Goal: Transaction & Acquisition: Purchase product/service

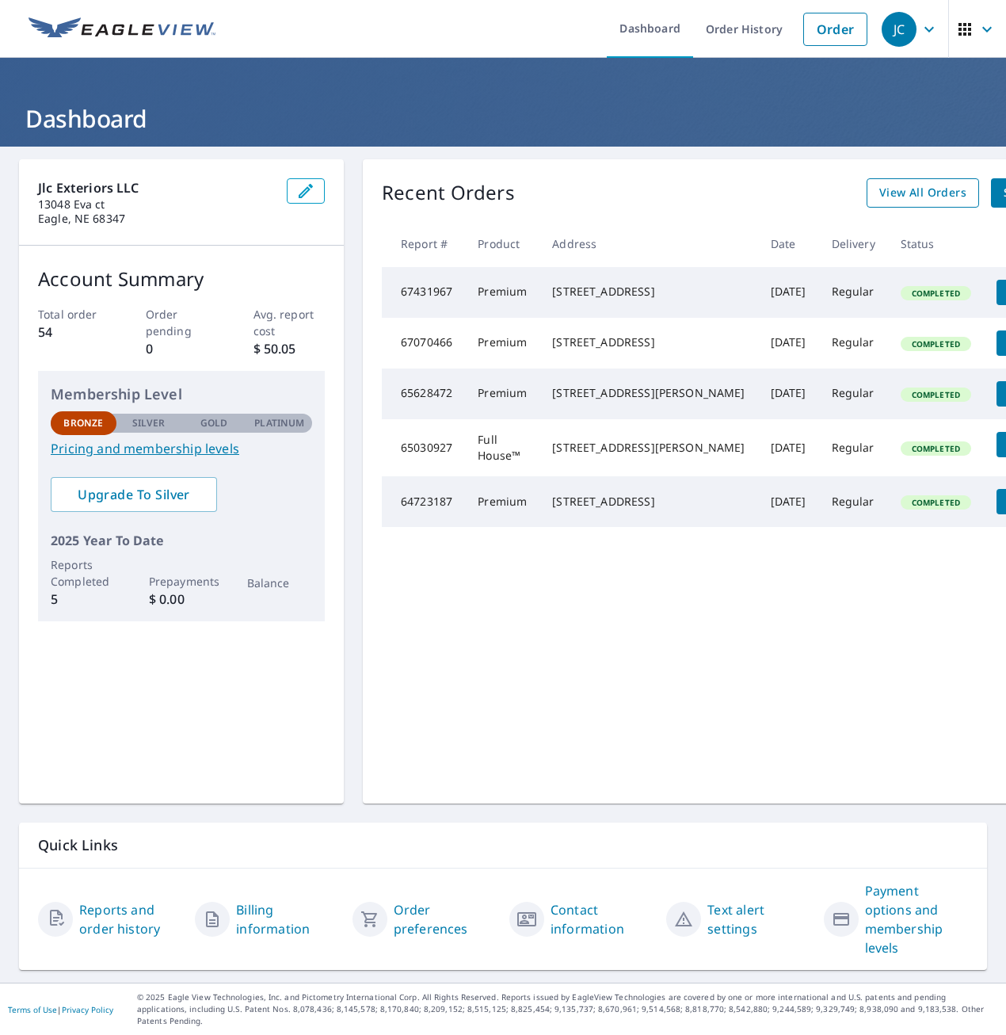
click at [880, 190] on span "View All Orders" at bounding box center [922, 193] width 87 height 20
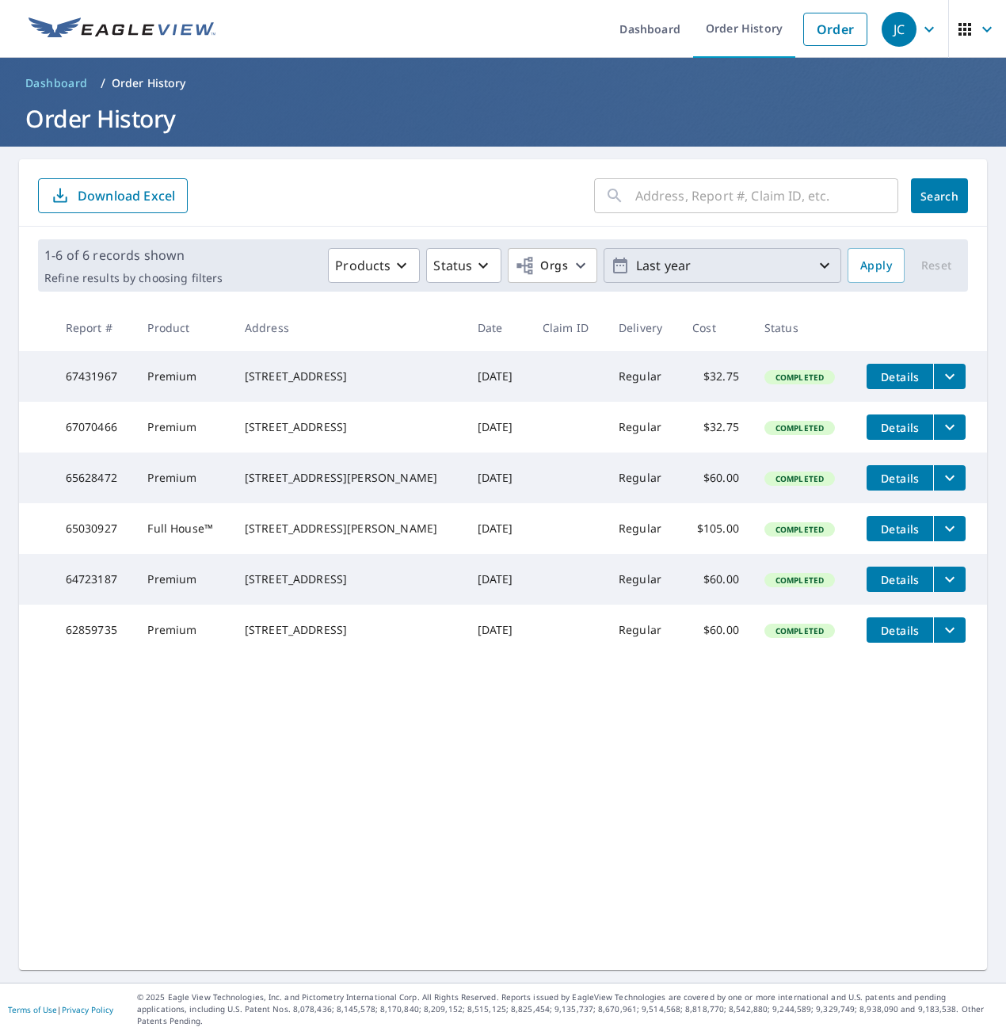
click at [815, 268] on icon "button" at bounding box center [824, 265] width 19 height 19
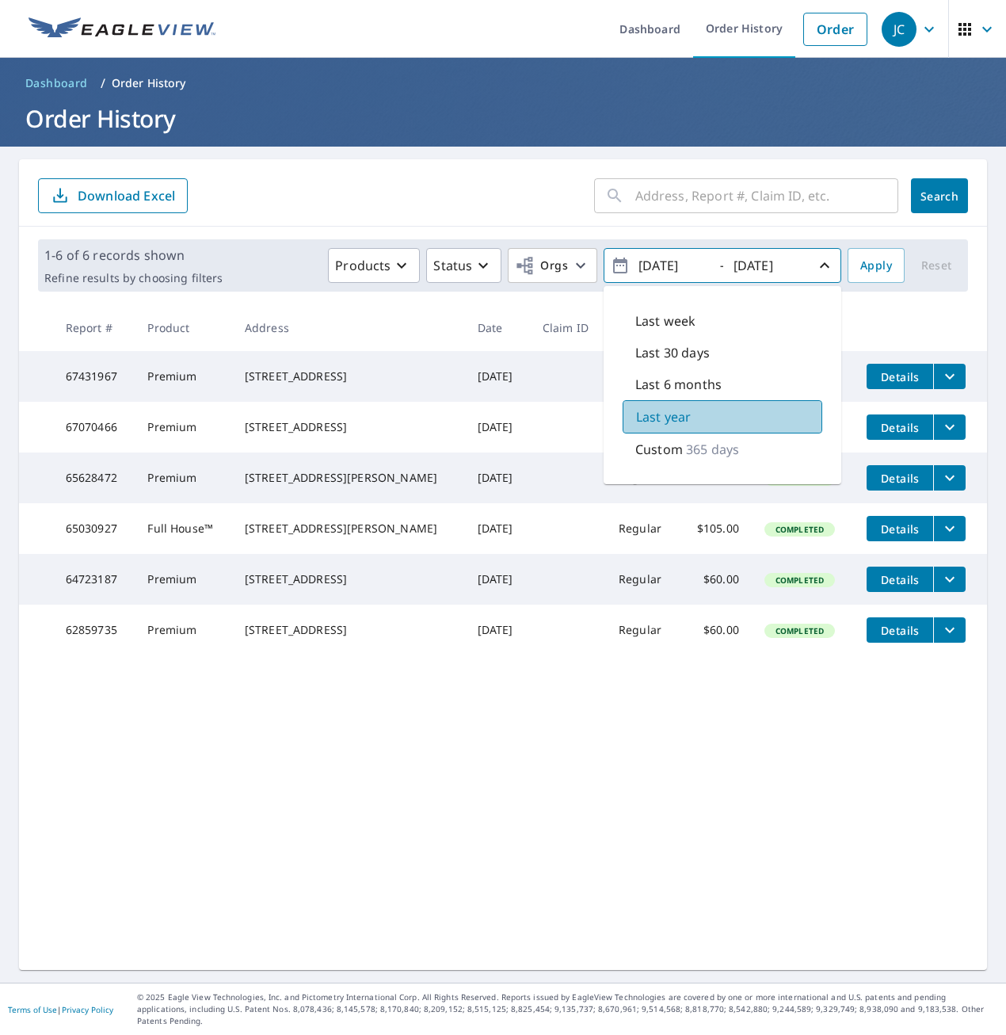
click at [761, 411] on div "Last year" at bounding box center [723, 416] width 200 height 33
click at [623, 826] on div "​ Search Download Excel 1-6 of 6 records shown Refine results by choosing filte…" at bounding box center [503, 564] width 968 height 811
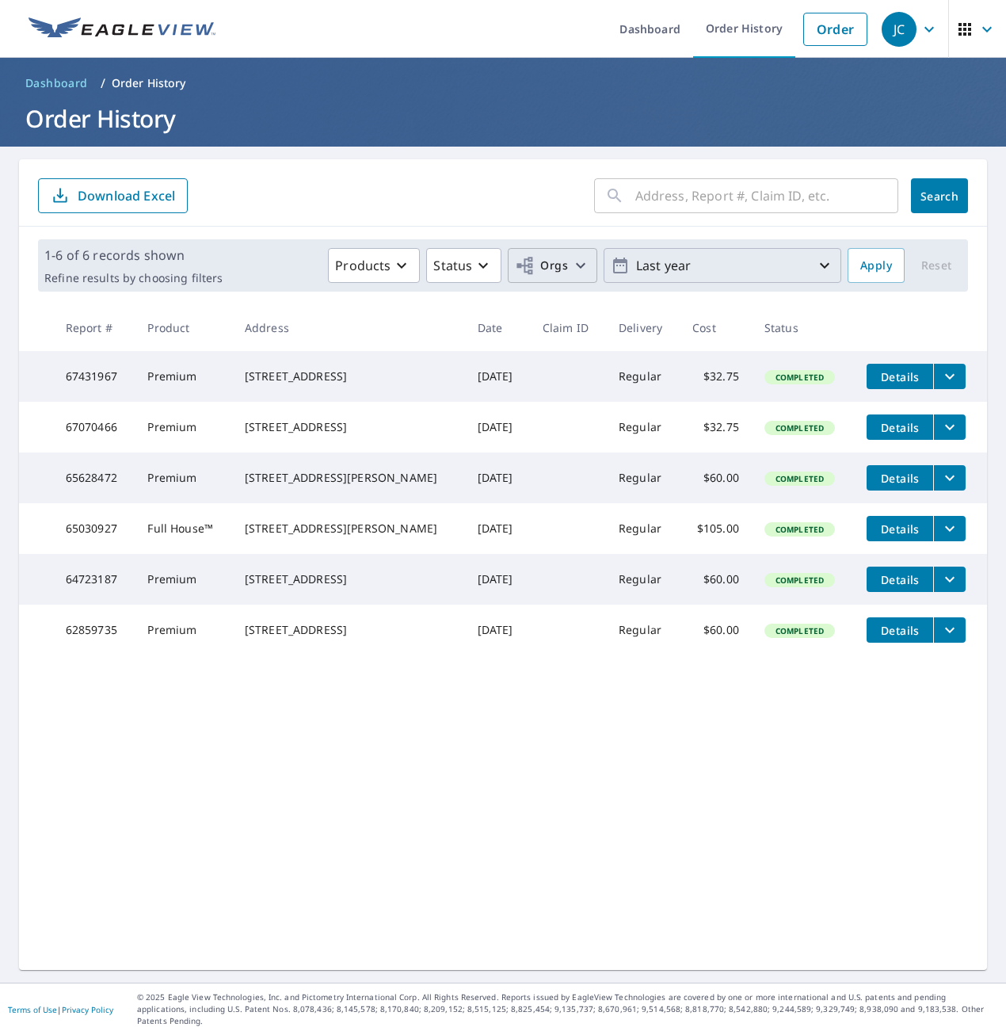
click at [571, 267] on icon "button" at bounding box center [580, 265] width 19 height 19
click at [800, 267] on p "Last year" at bounding box center [722, 266] width 185 height 28
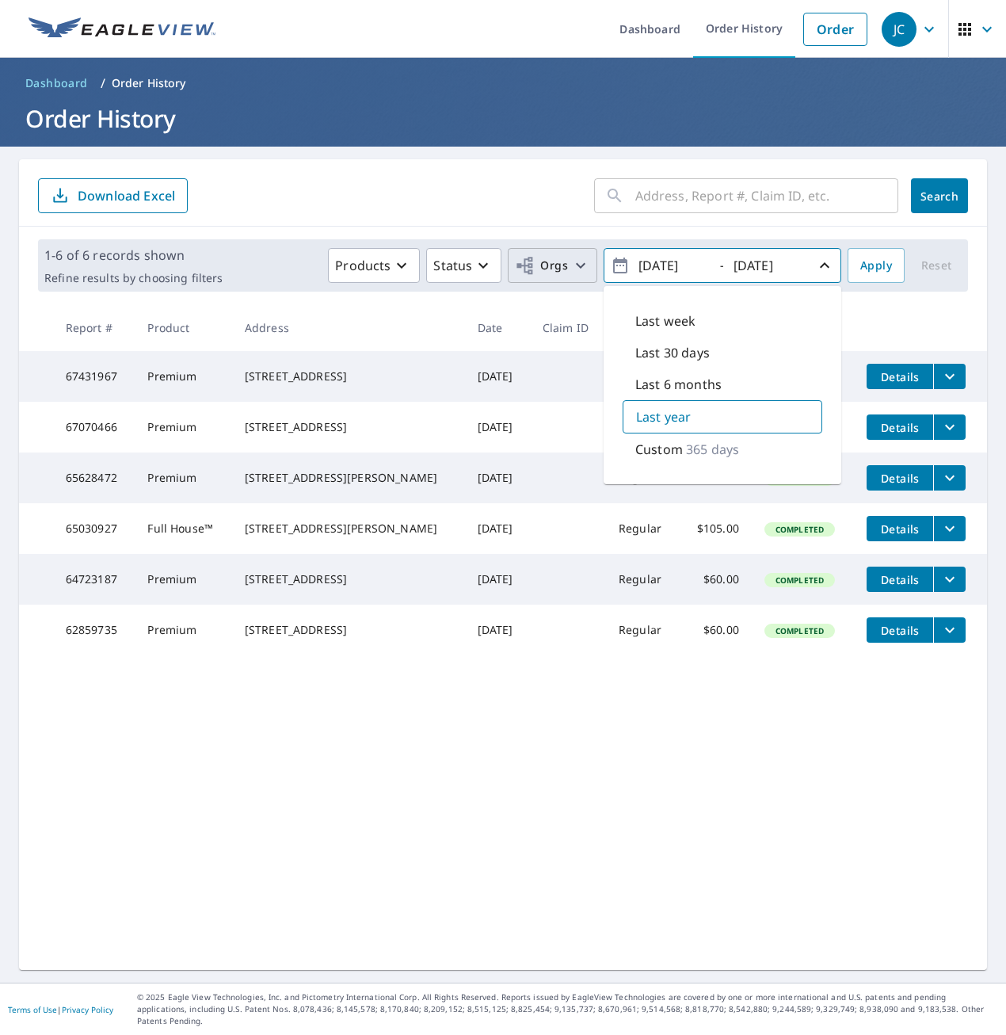
click at [712, 456] on p "365 days" at bounding box center [712, 449] width 53 height 19
click at [655, 266] on input "[DATE]" at bounding box center [673, 265] width 78 height 25
type input "[DATE]"
click at [860, 261] on span "Apply" at bounding box center [876, 266] width 32 height 20
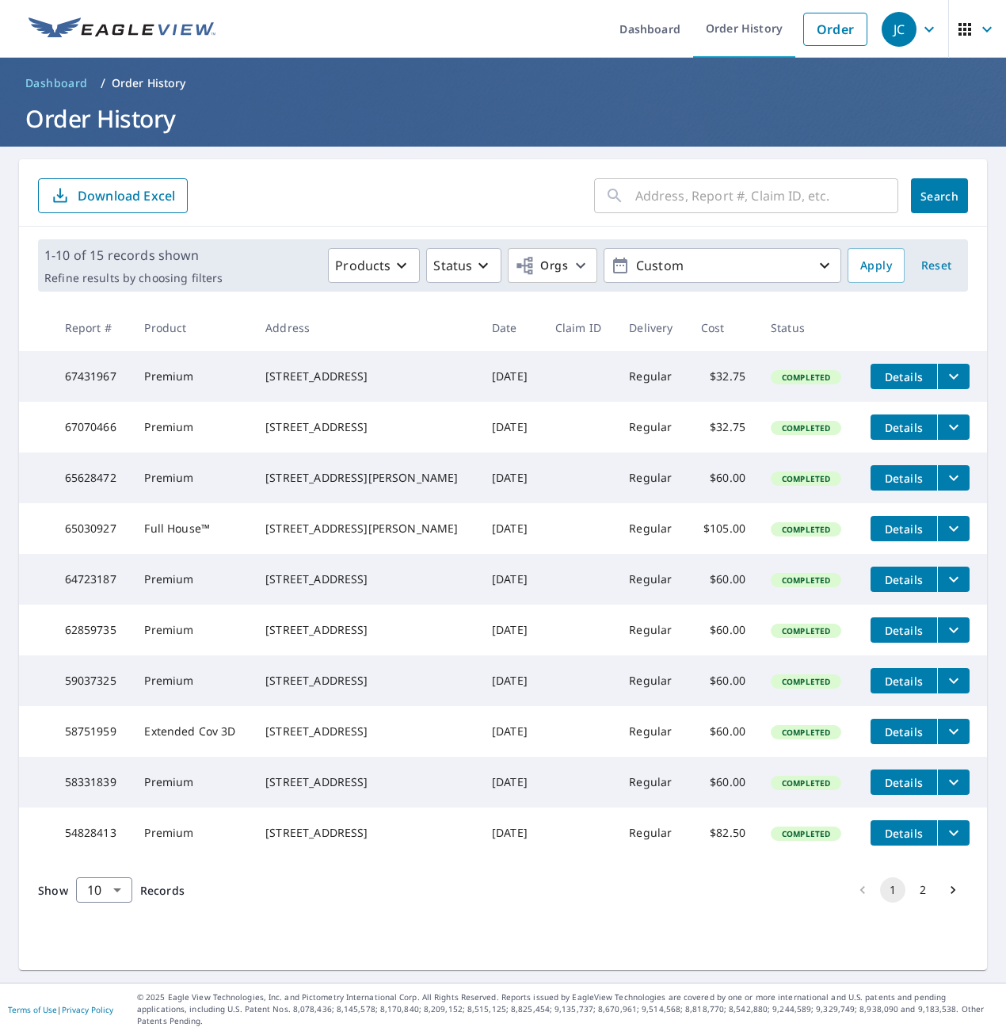
scroll to position [3, 0]
click at [120, 954] on body "JC JC Dashboard Order History Order JC Dashboard / Order History Order History …" at bounding box center [503, 517] width 1006 height 1035
click at [100, 1005] on li "100" at bounding box center [103, 1001] width 56 height 29
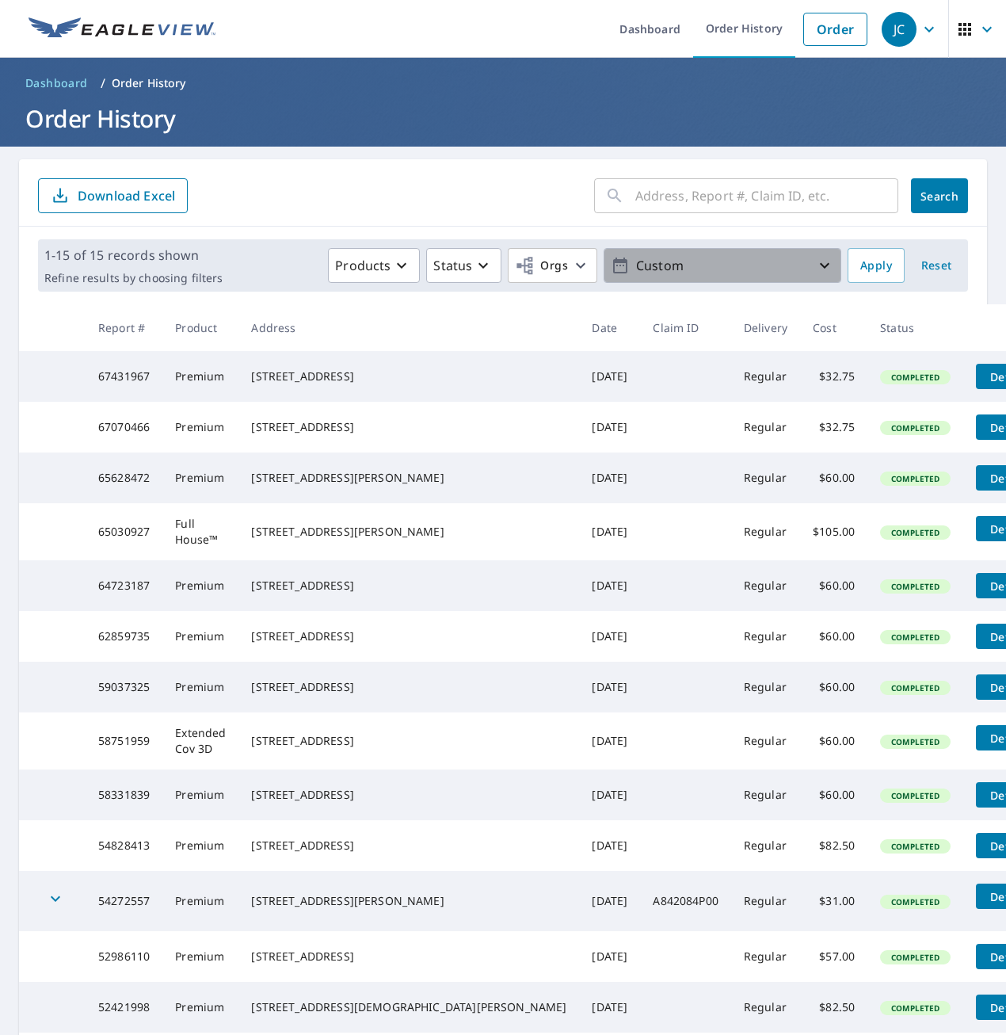
click at [815, 268] on icon "button" at bounding box center [824, 265] width 19 height 19
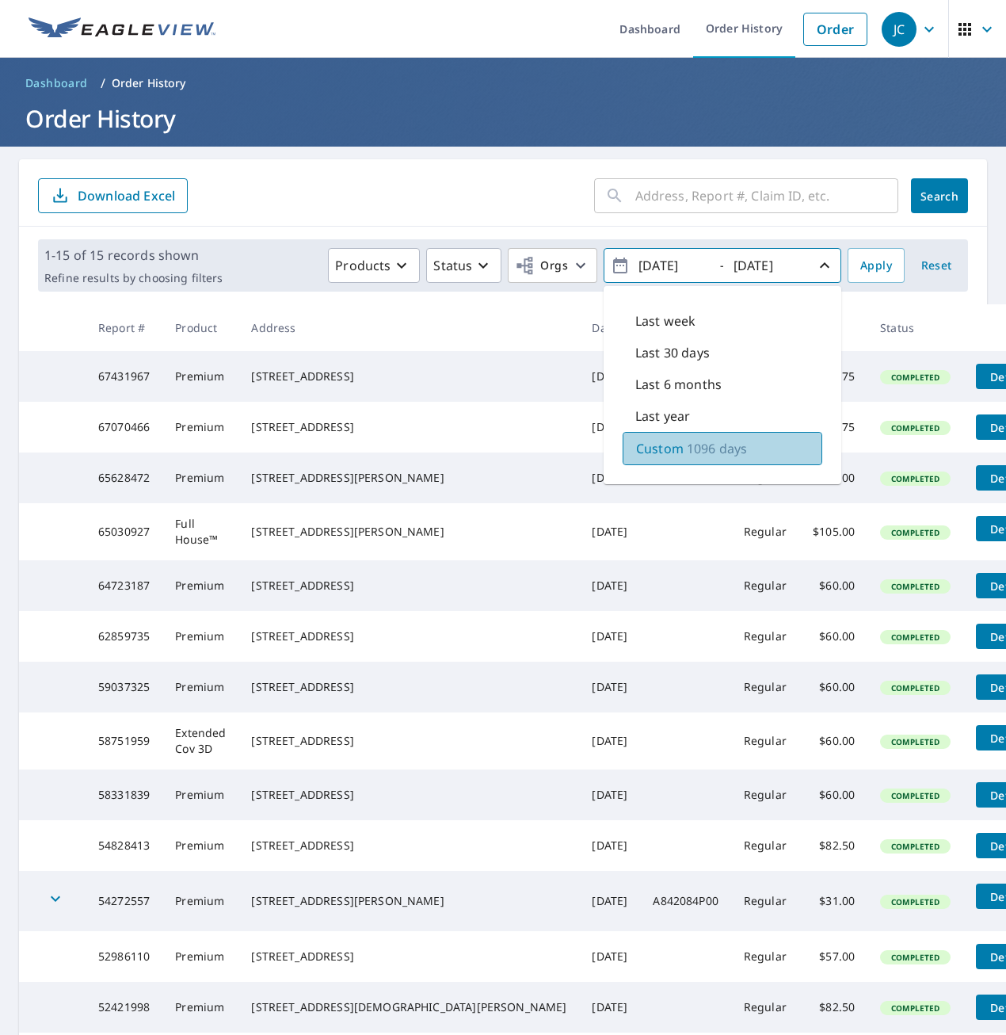
click at [666, 453] on p "Custom" at bounding box center [660, 448] width 48 height 19
click at [654, 265] on input "[DATE]" at bounding box center [673, 265] width 78 height 25
type input "[DATE]"
click at [877, 269] on span "Apply" at bounding box center [876, 266] width 32 height 20
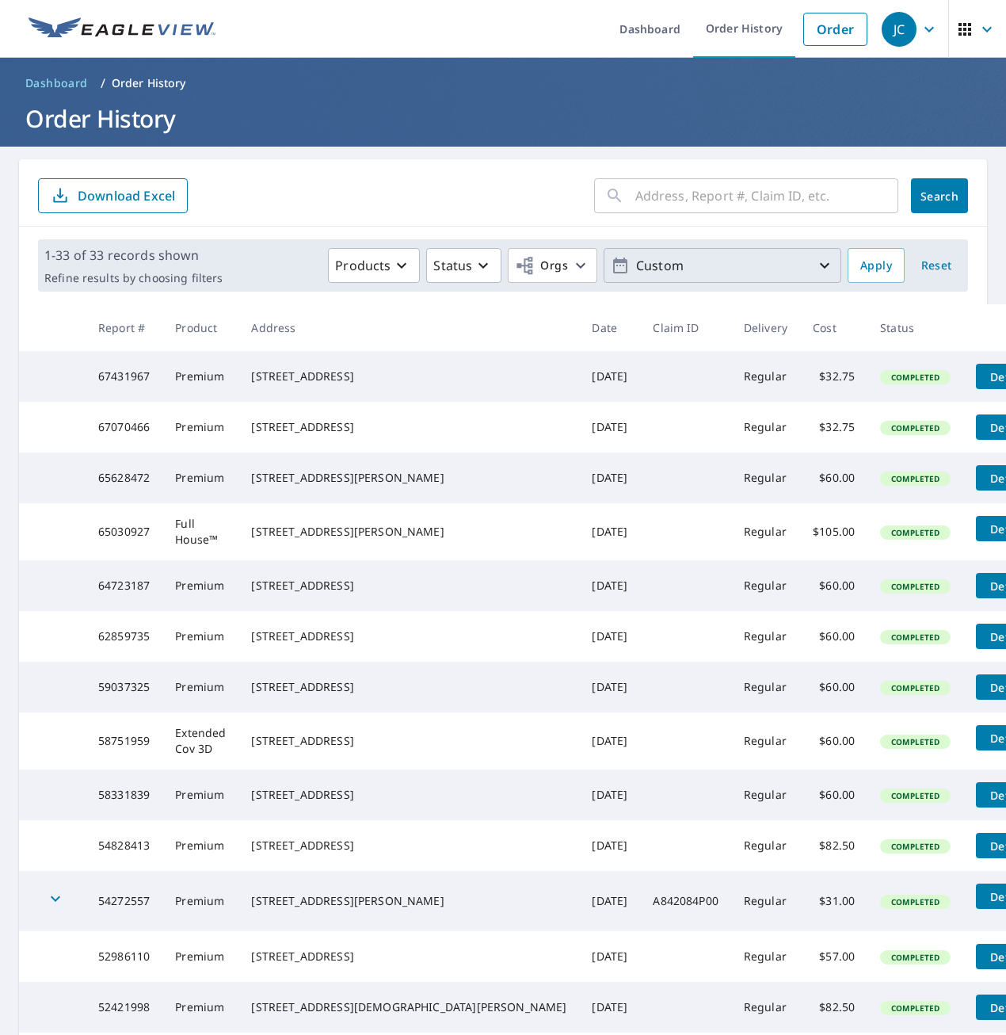
click at [824, 265] on button "Custom" at bounding box center [723, 265] width 238 height 35
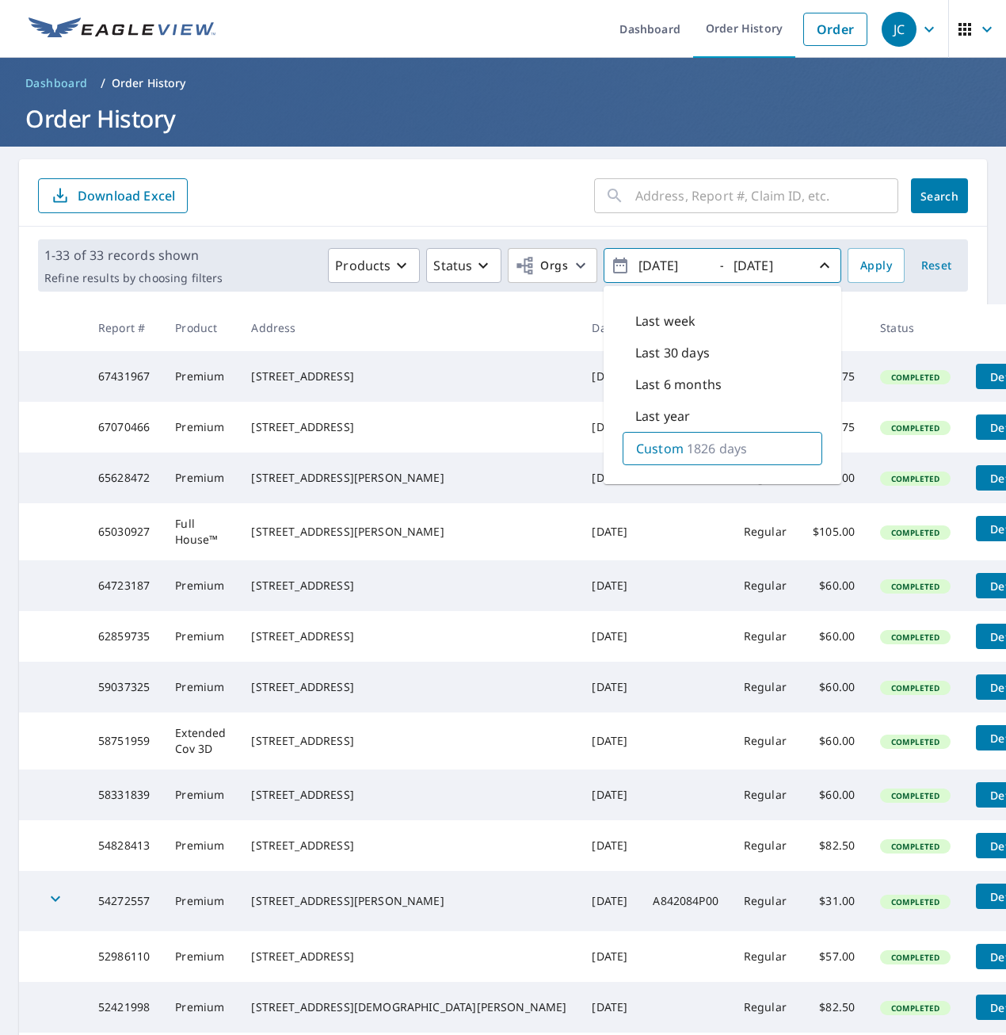
click at [694, 448] on p "1826 days" at bounding box center [717, 448] width 60 height 19
click at [656, 263] on input "[DATE]" at bounding box center [673, 265] width 78 height 25
type input "[DATE]"
drag, startPoint x: 858, startPoint y: 264, endPoint x: 842, endPoint y: 269, distance: 16.5
click at [860, 266] on span "Apply" at bounding box center [876, 266] width 32 height 20
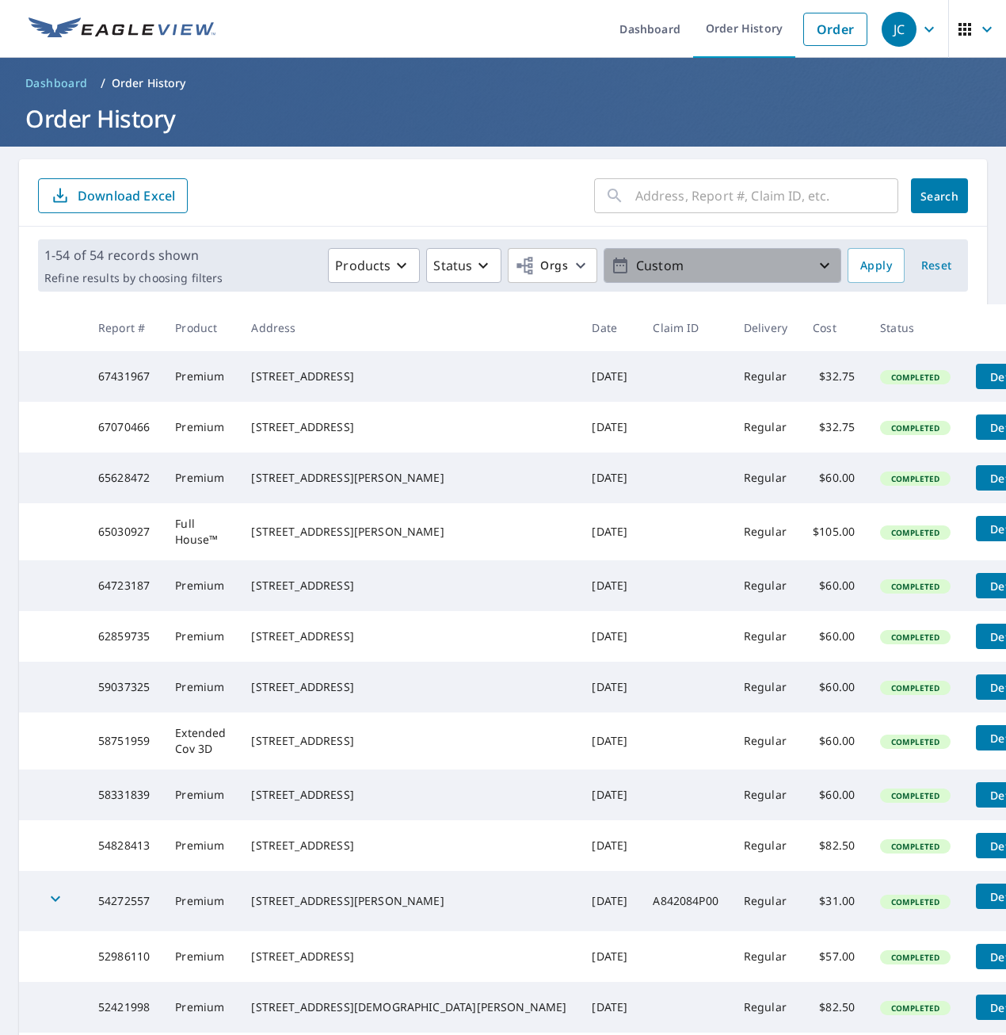
click at [822, 263] on icon "button" at bounding box center [824, 265] width 19 height 19
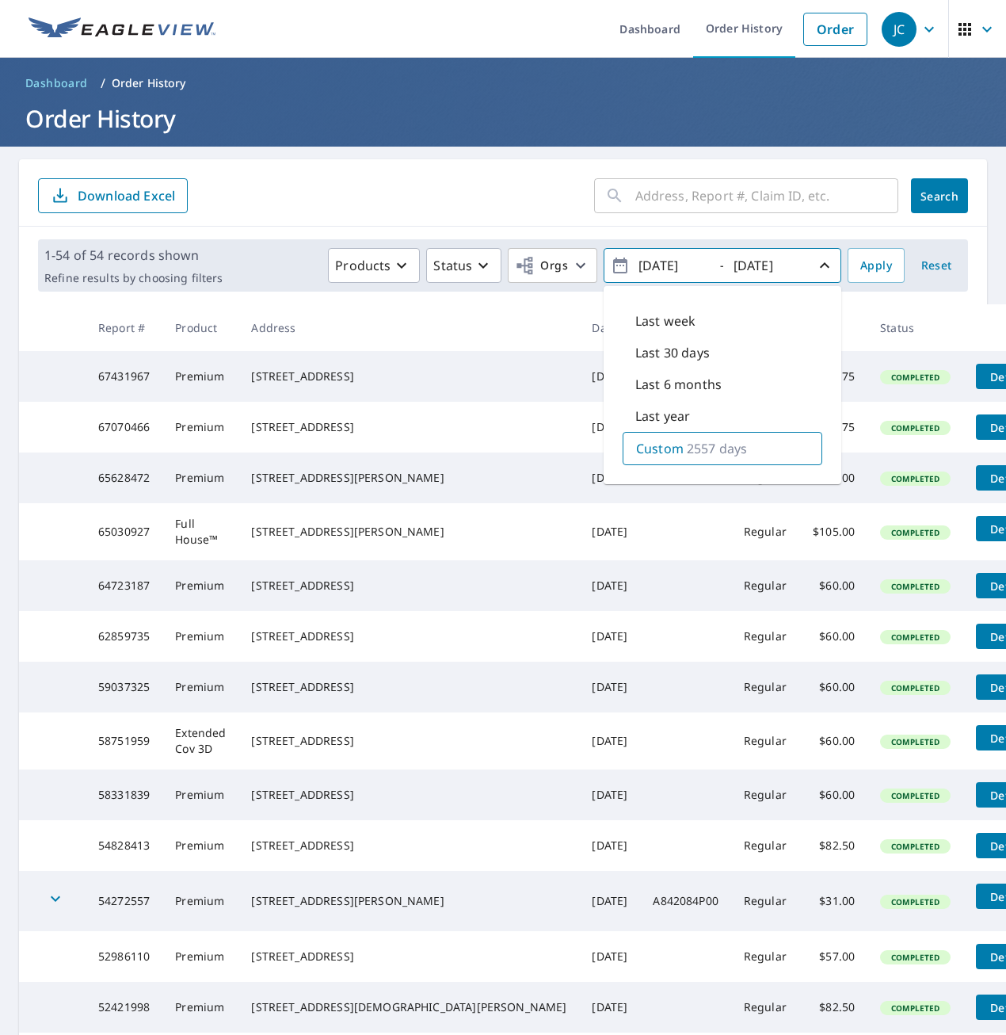
click at [655, 269] on input "[DATE]" at bounding box center [673, 265] width 78 height 25
type input "[DATE]"
click at [858, 278] on button "Apply" at bounding box center [876, 265] width 57 height 35
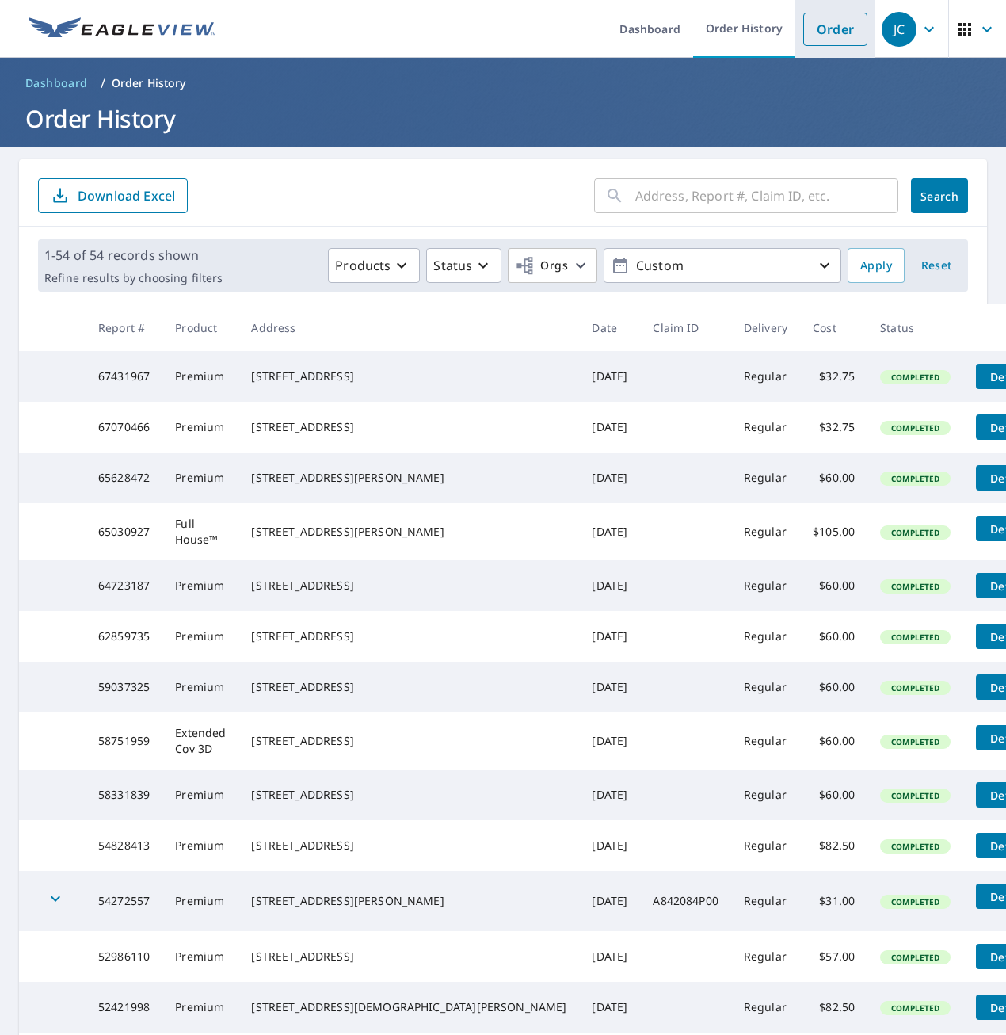
click at [848, 29] on link "Order" at bounding box center [835, 29] width 64 height 33
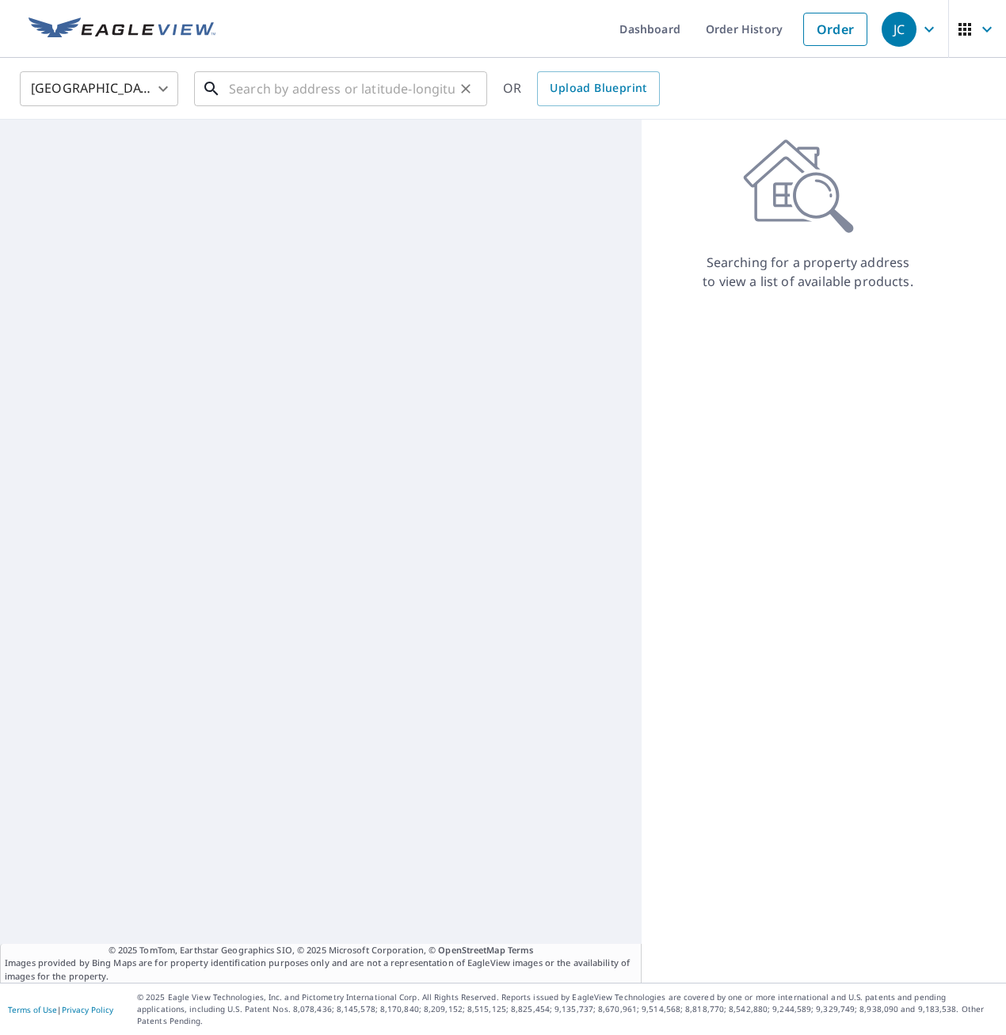
click at [314, 89] on input "text" at bounding box center [342, 89] width 226 height 44
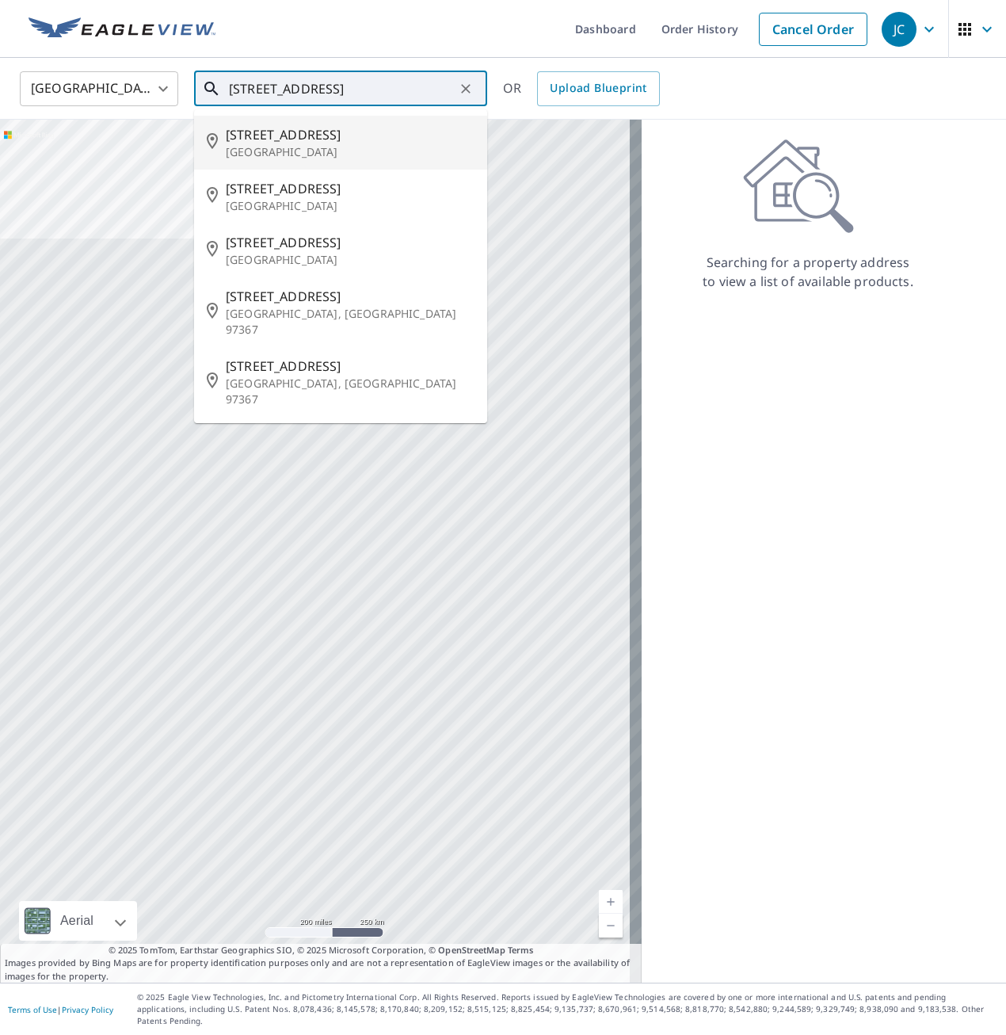
click at [255, 148] on p "[GEOGRAPHIC_DATA]" at bounding box center [350, 152] width 249 height 16
type input "[STREET_ADDRESS]"
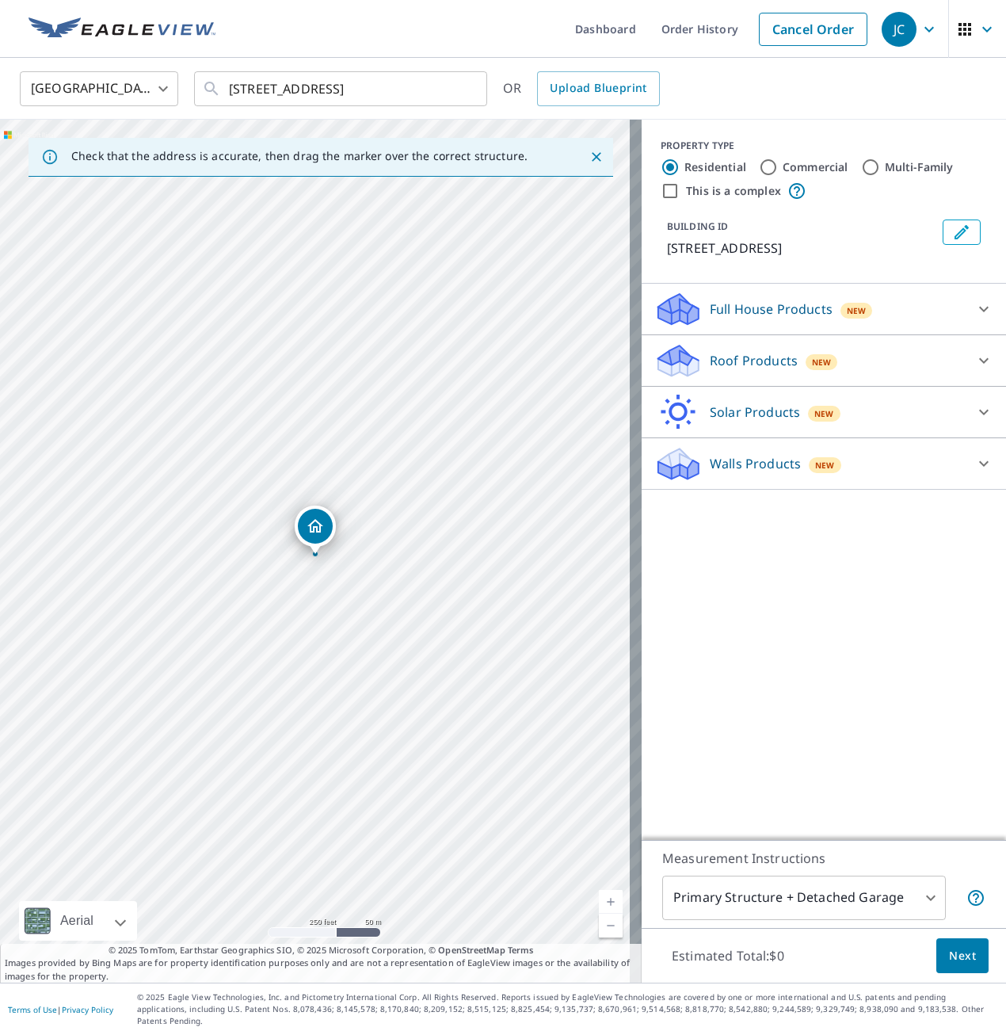
click at [600, 902] on link "Current Level 17, Zoom In" at bounding box center [611, 902] width 24 height 24
click at [601, 912] on link "Current Level 18, Zoom In" at bounding box center [611, 902] width 24 height 24
click at [601, 912] on link "Current Level 19, Zoom In" at bounding box center [611, 902] width 24 height 24
click at [917, 906] on body "JC JC Dashboard Order History Cancel Order JC [GEOGRAPHIC_DATA] [GEOGRAPHIC_DAT…" at bounding box center [503, 517] width 1006 height 1035
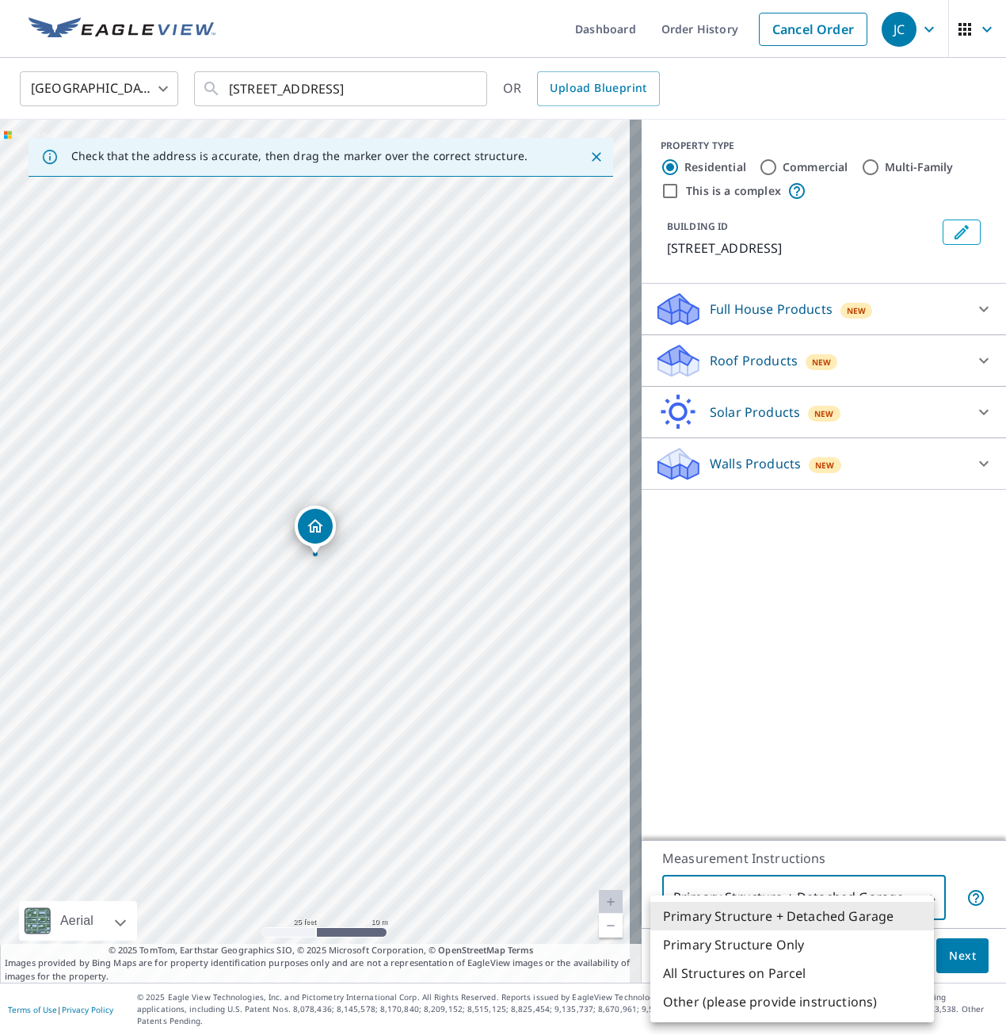
click at [845, 958] on li "Primary Structure Only" at bounding box center [792, 944] width 284 height 29
type input "2"
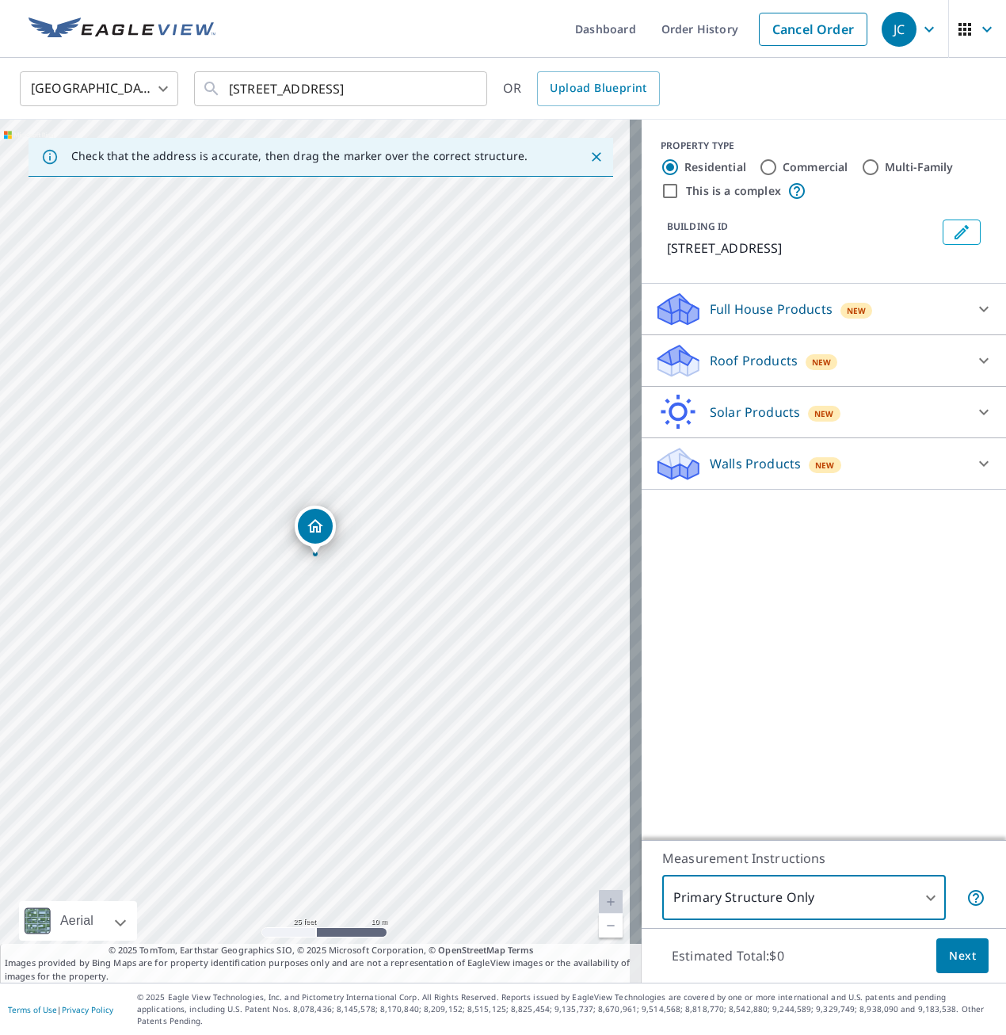
click at [949, 964] on span "Next" at bounding box center [962, 956] width 27 height 20
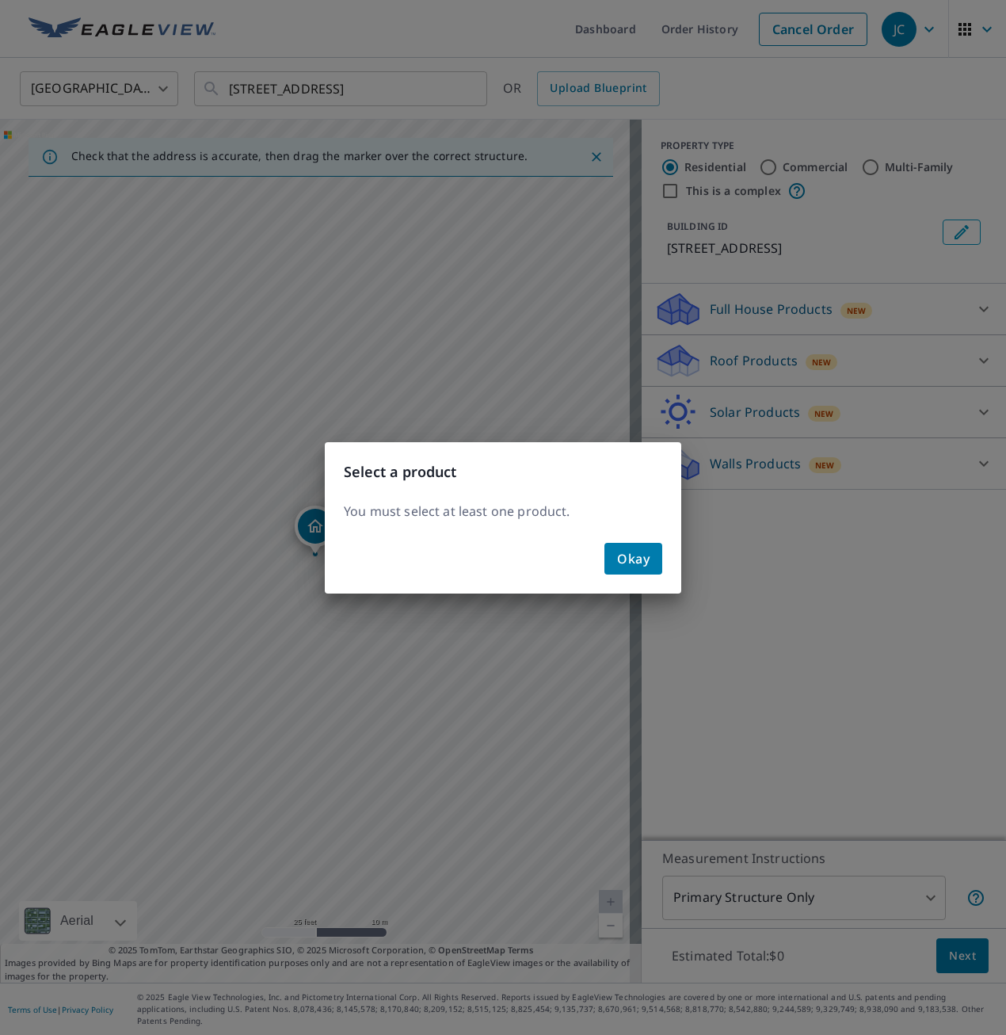
click at [640, 559] on span "Okay" at bounding box center [633, 558] width 32 height 22
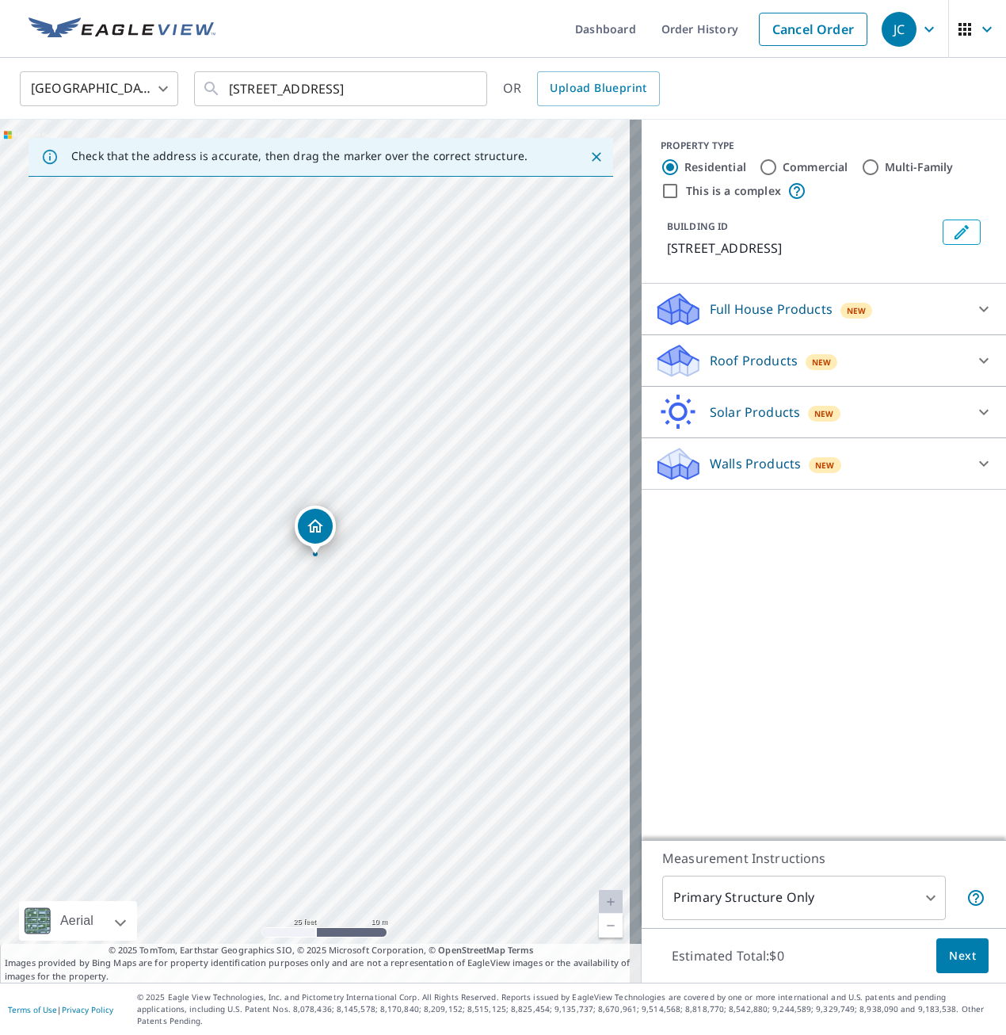
click at [975, 359] on icon at bounding box center [984, 360] width 19 height 19
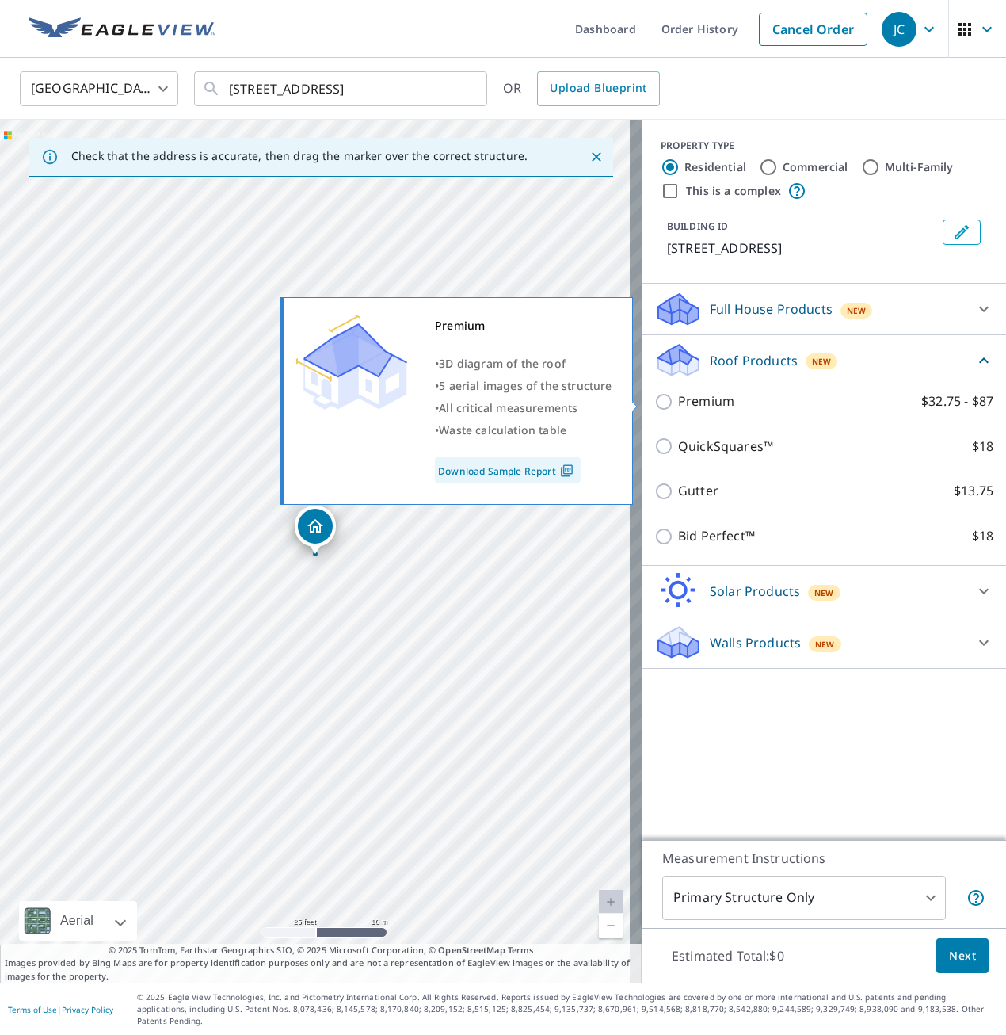
click at [702, 403] on p "Premium" at bounding box center [706, 401] width 56 height 20
click at [678, 403] on input "Premium $32.75 - $87" at bounding box center [666, 401] width 24 height 19
checkbox input "true"
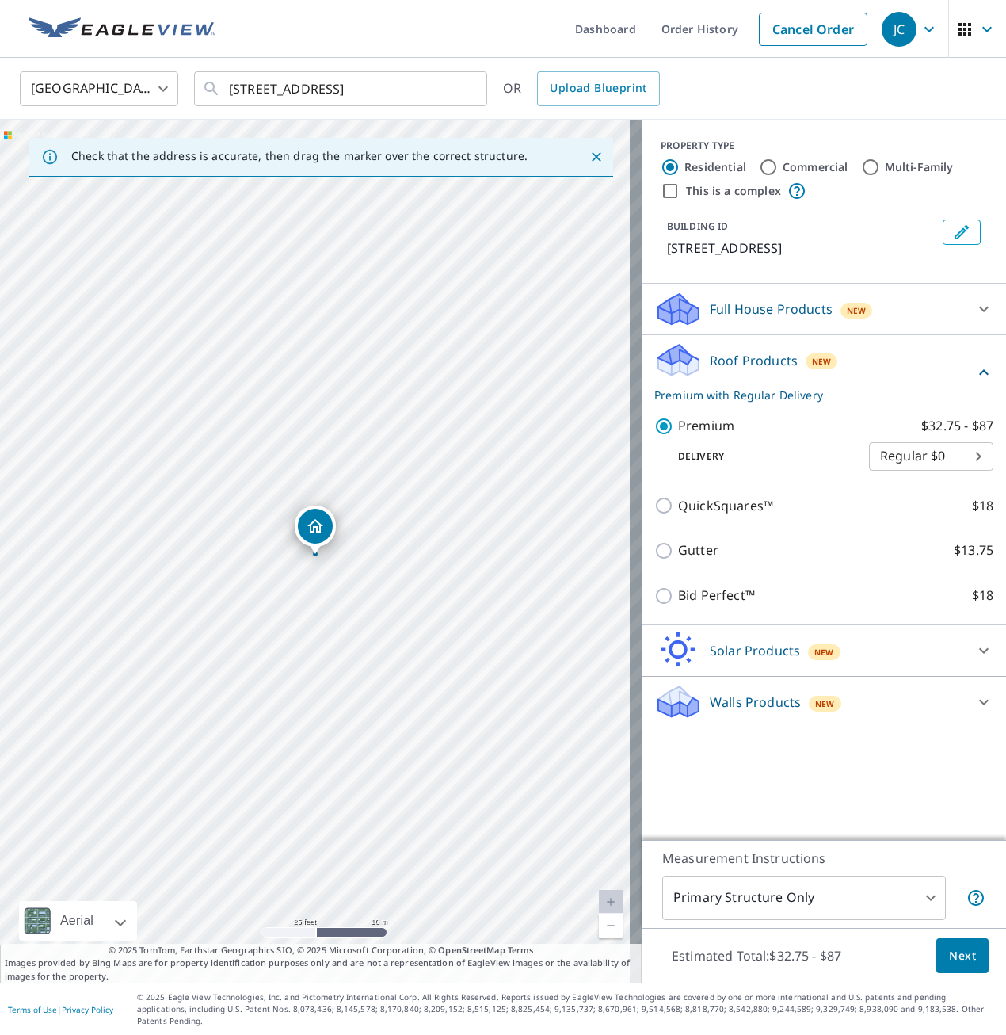
click at [949, 966] on span "Next" at bounding box center [962, 956] width 27 height 20
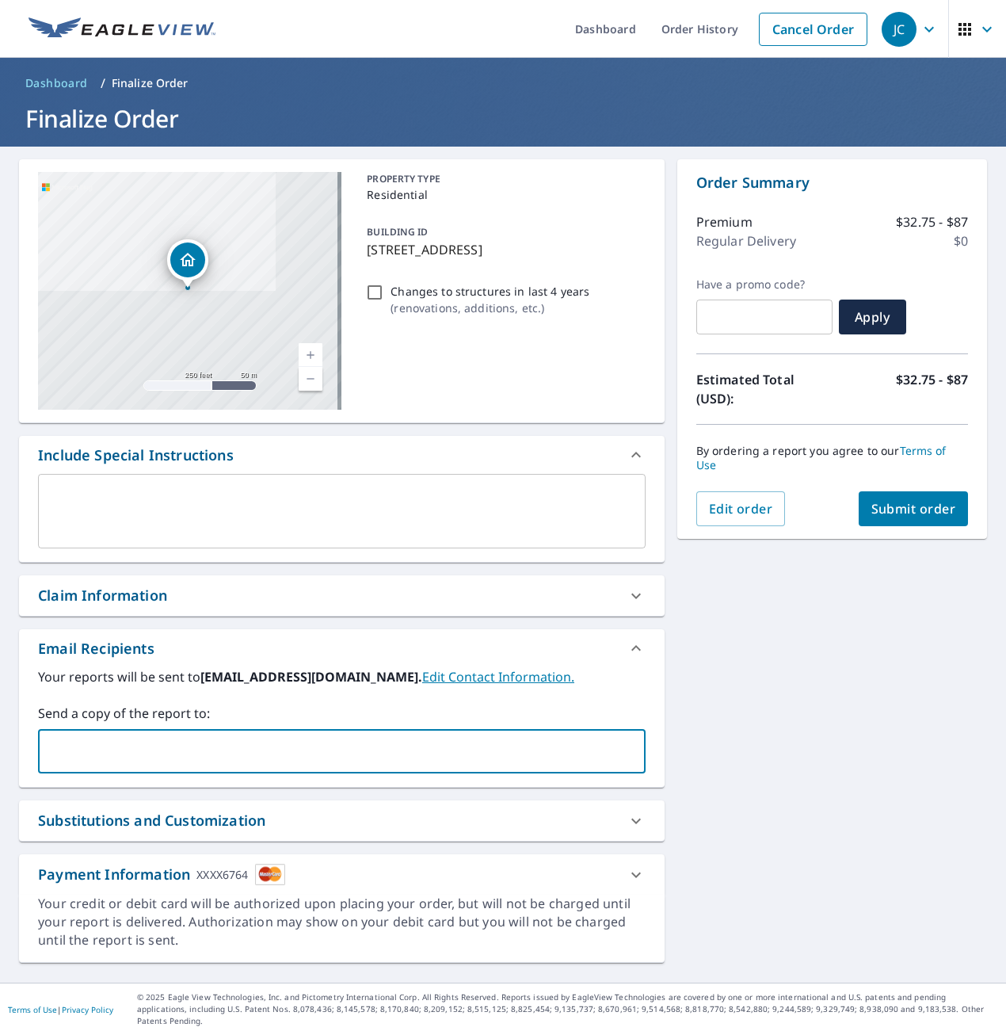
click at [98, 745] on input "text" at bounding box center [330, 751] width 570 height 30
type input "[PERSON_NAME][EMAIL_ADDRESS][DOMAIN_NAME]"
click at [908, 509] on span "Submit order" at bounding box center [914, 508] width 85 height 17
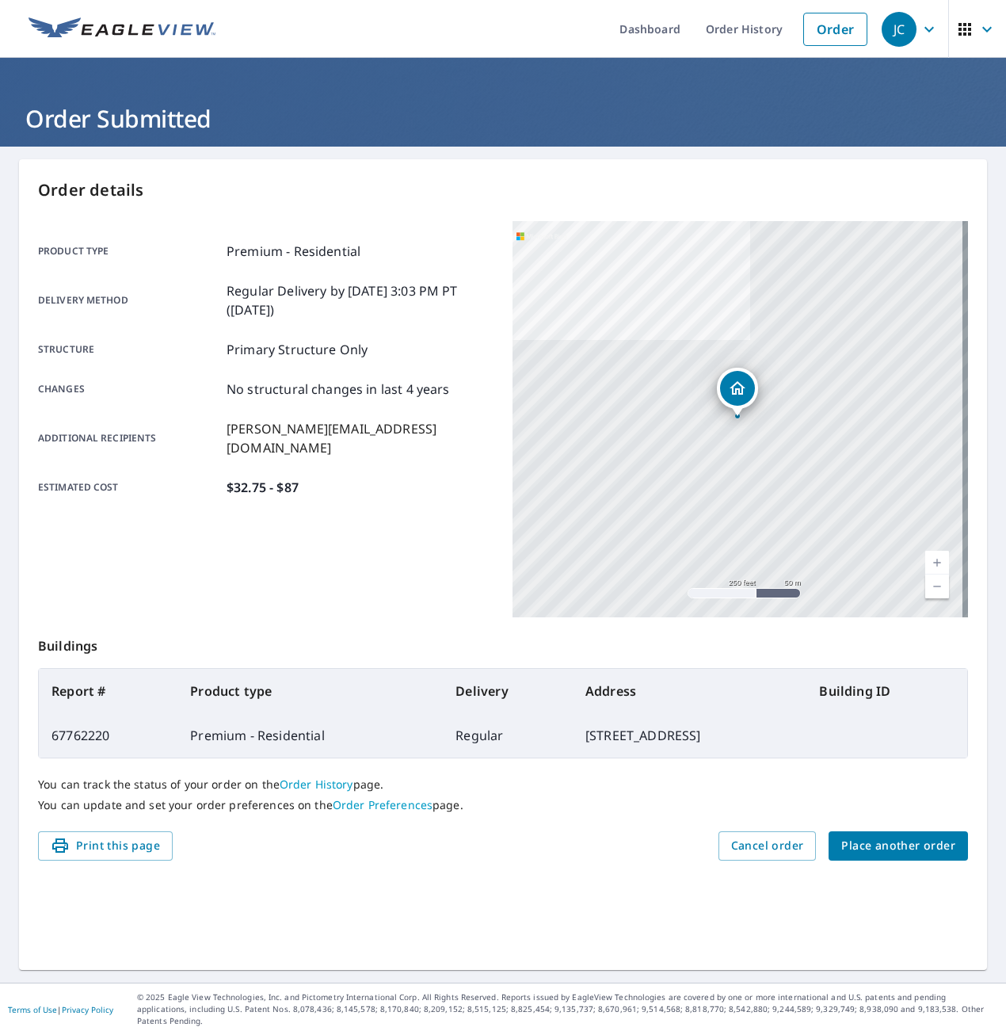
click at [457, 540] on div "Product type Premium - Residential Delivery method Regular Delivery by [DATE] 3…" at bounding box center [266, 419] width 456 height 396
click at [636, 876] on div "Order details Product type Premium - Residential Delivery method Regular Delive…" at bounding box center [503, 564] width 968 height 811
click at [368, 534] on div "Product type Premium - Residential Delivery method Regular Delivery by [DATE] 3…" at bounding box center [266, 419] width 456 height 396
